Goal: Transaction & Acquisition: Purchase product/service

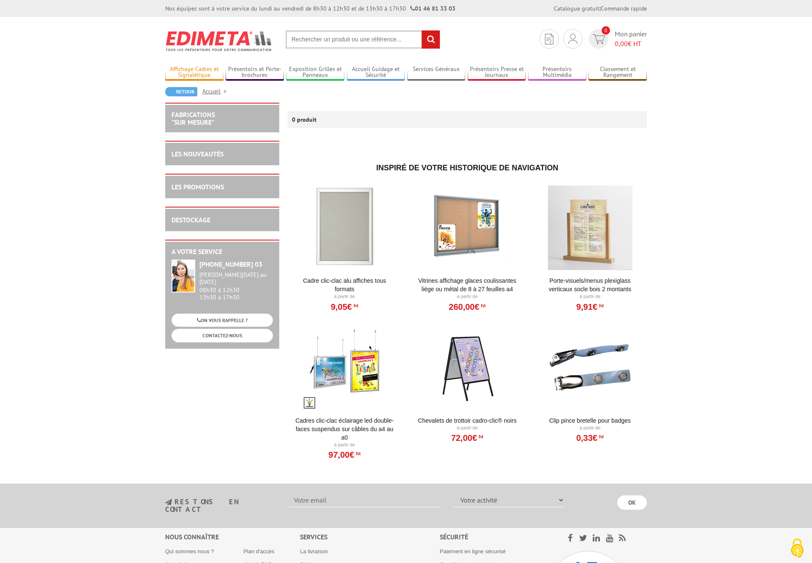
click at [178, 73] on link "Affichage Cadres et Signalétique" at bounding box center [194, 72] width 58 height 14
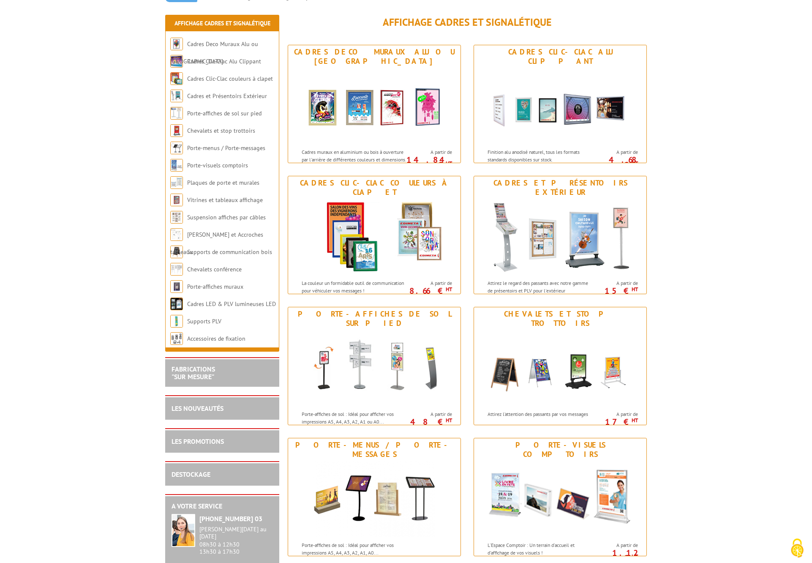
scroll to position [98, 0]
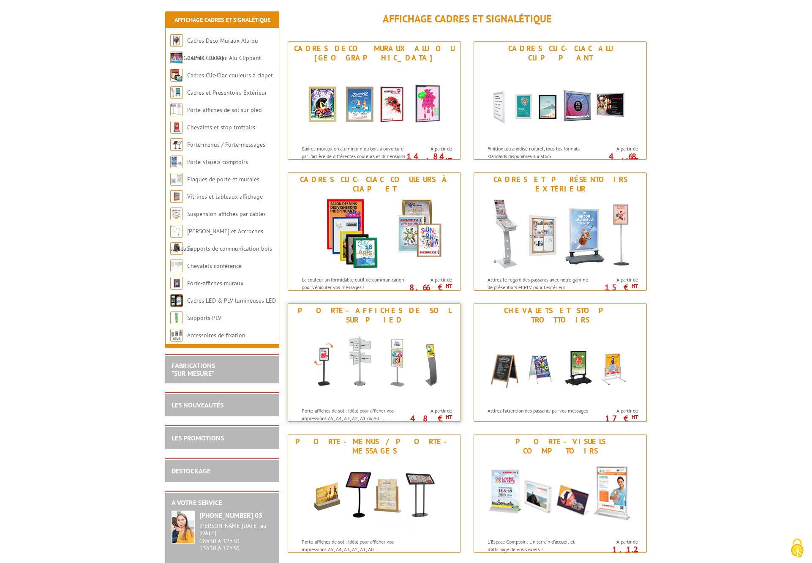
click at [335, 311] on div "Porte-affiches de sol sur pied" at bounding box center [374, 315] width 168 height 19
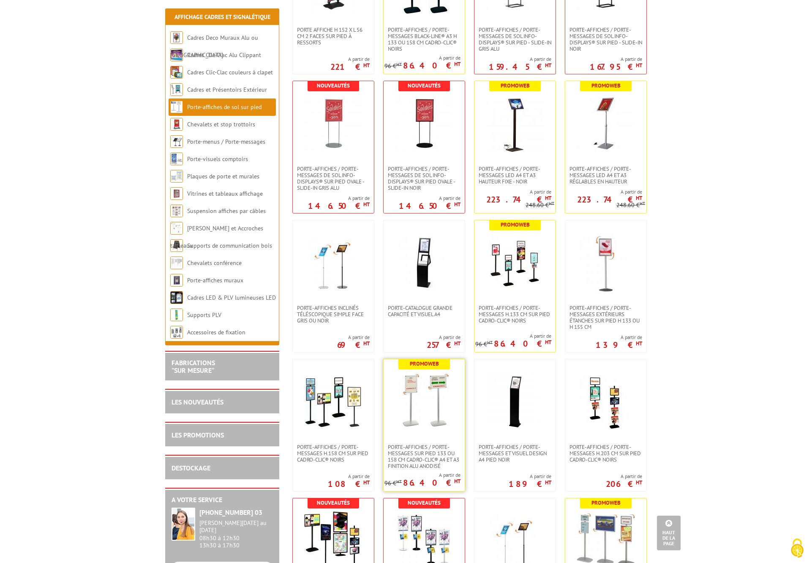
scroll to position [249, 0]
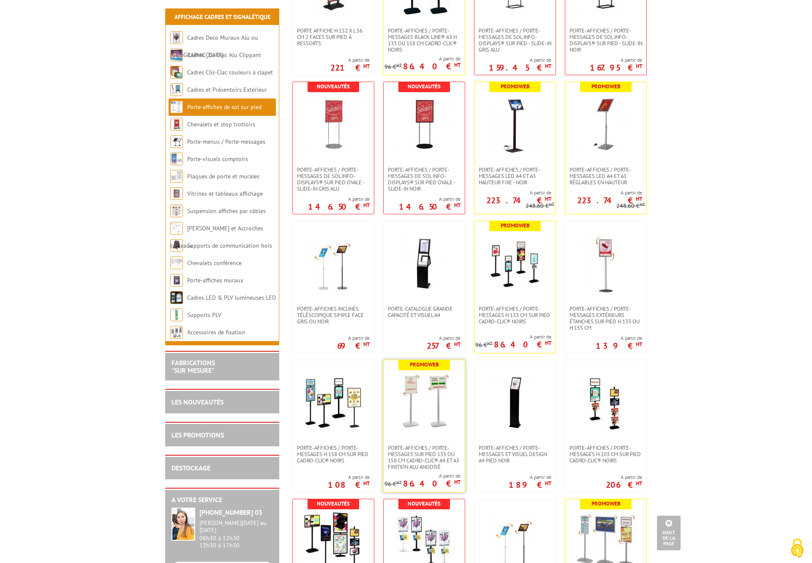
click at [421, 396] on img at bounding box center [423, 401] width 59 height 59
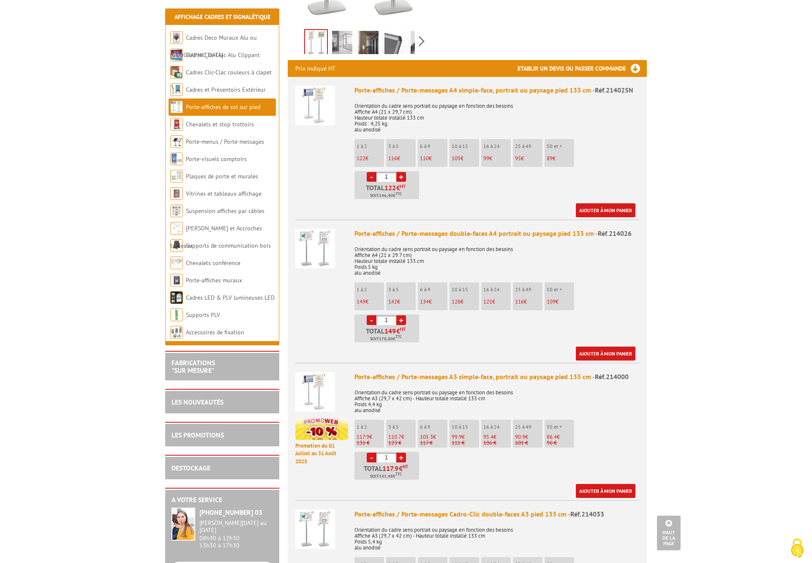
scroll to position [299, 0]
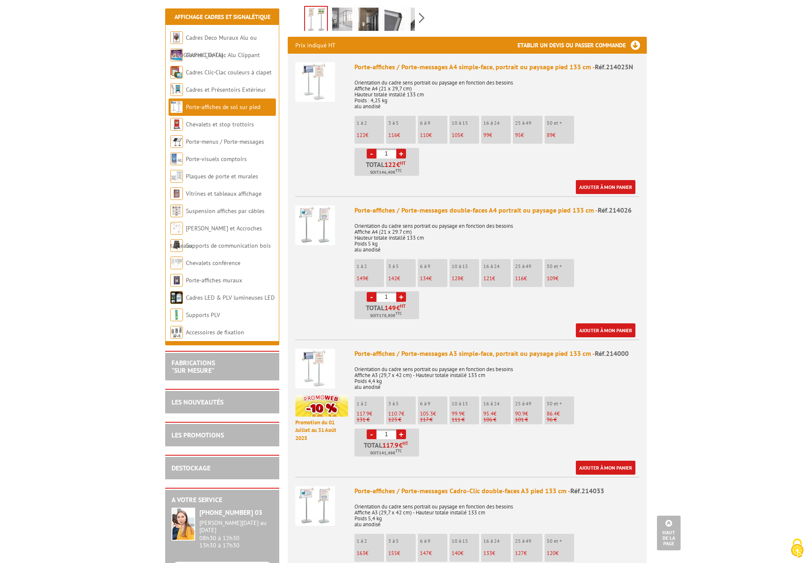
scroll to position [325, 0]
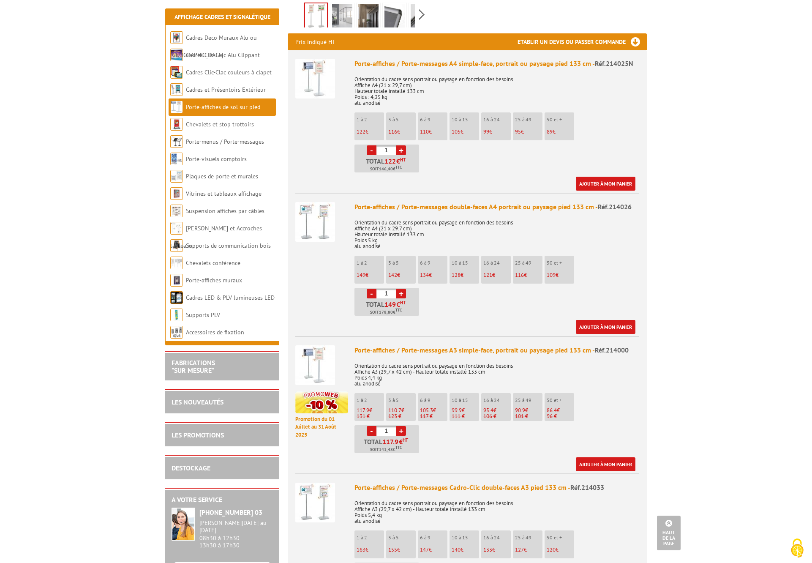
drag, startPoint x: 28, startPoint y: 292, endPoint x: 135, endPoint y: 277, distance: 107.4
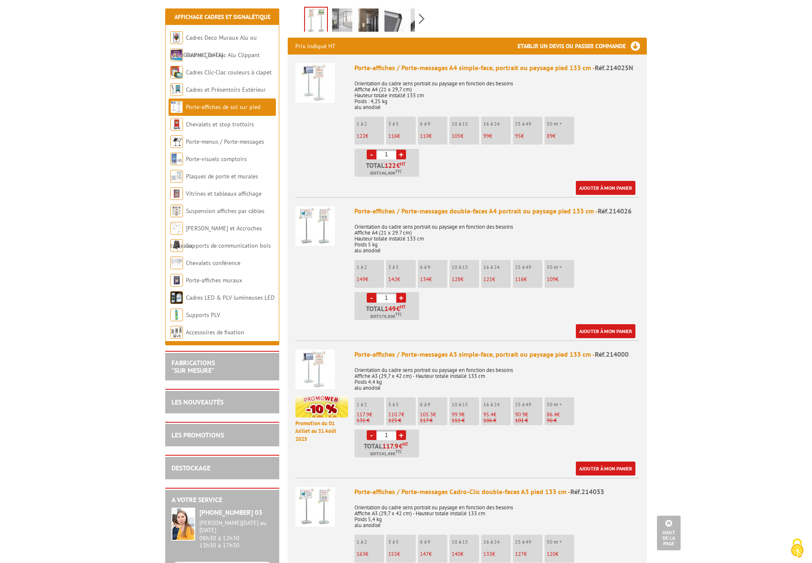
scroll to position [319, 0]
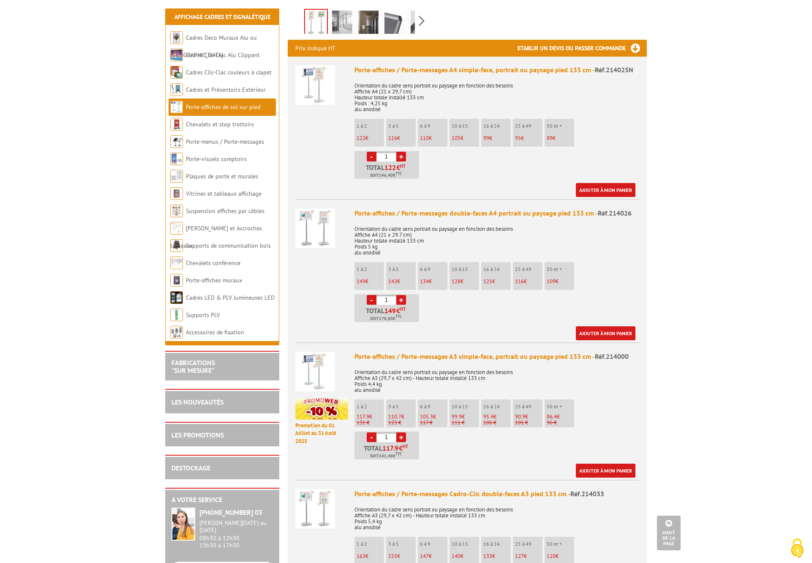
click at [590, 463] on link "Ajouter à mon panier" at bounding box center [606, 470] width 60 height 14
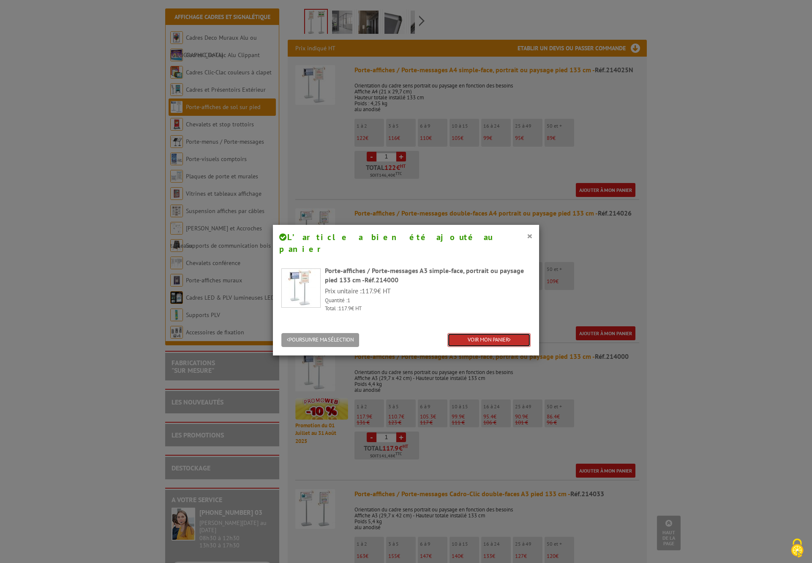
click at [486, 333] on link "VOIR MON PANIER" at bounding box center [488, 340] width 83 height 14
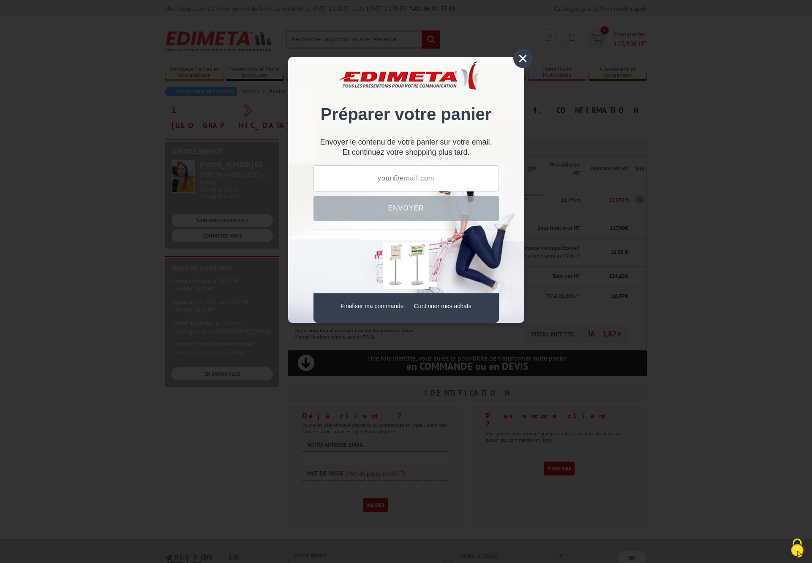
type input "New10"
type input "UNI15"
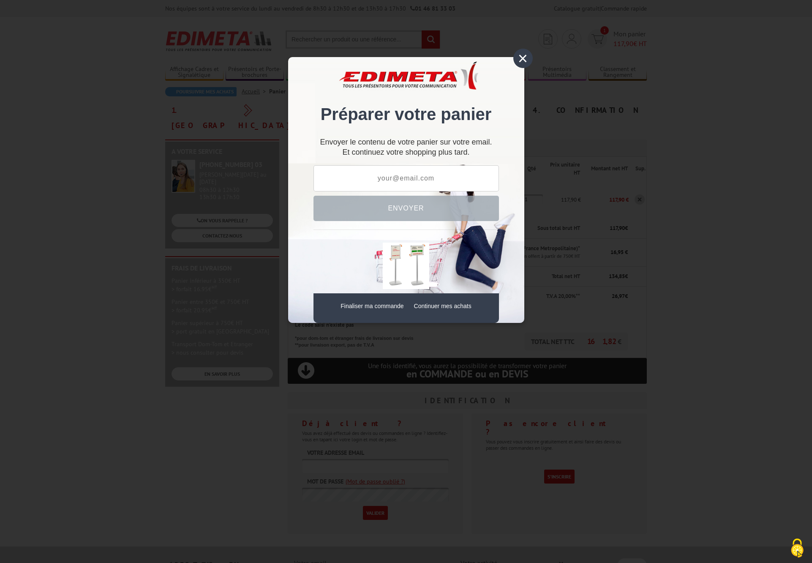
type input "RMOEESTSR"
type input "CT1"
type input "RED10"
type input "KTTNOENERSE"
type input "EOEESEUPT"
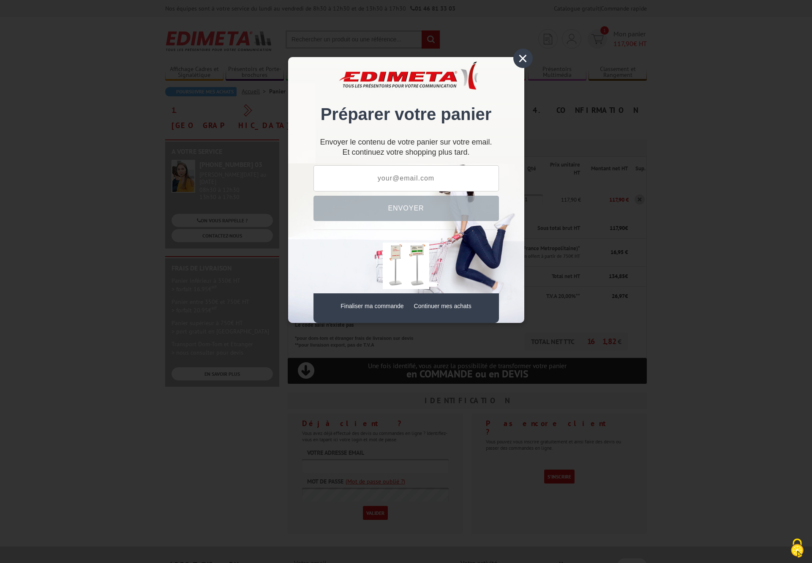
click at [521, 60] on div "×" at bounding box center [522, 58] width 19 height 19
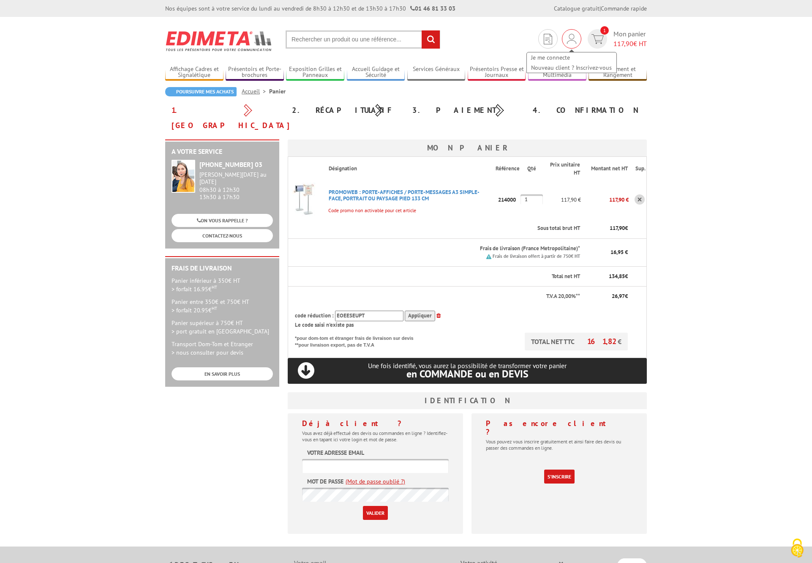
click at [567, 37] on img at bounding box center [571, 39] width 9 height 10
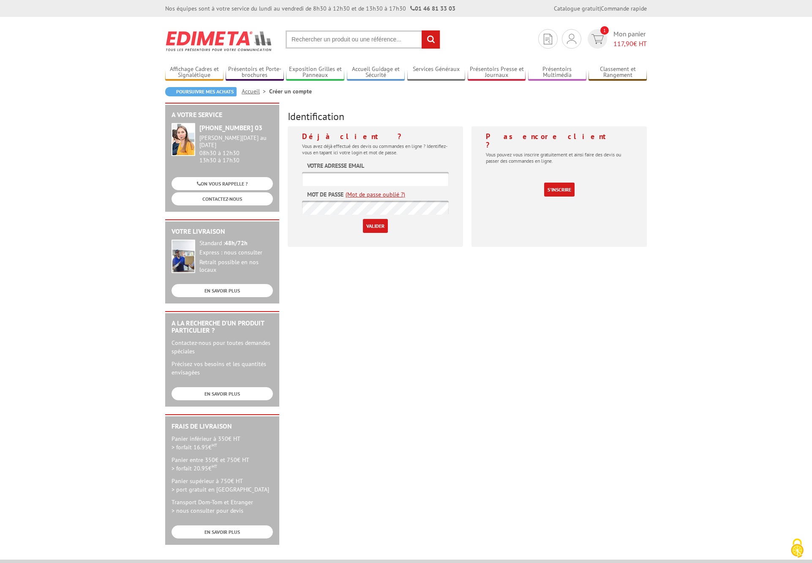
click at [340, 177] on input "text" at bounding box center [375, 179] width 147 height 14
type input "agence@visuel-concept.fr"
click at [375, 228] on input "Valider" at bounding box center [375, 226] width 25 height 14
